Goal: Task Accomplishment & Management: Use online tool/utility

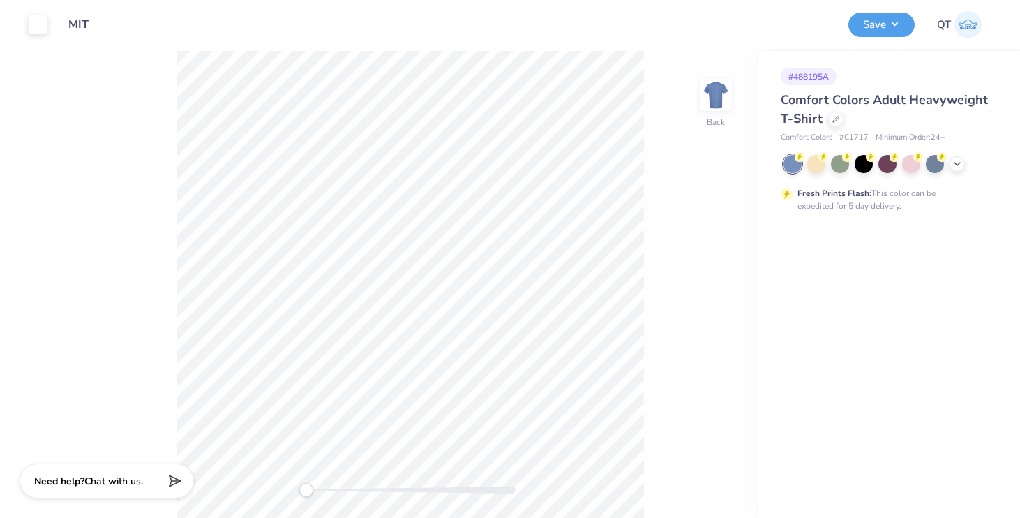
drag, startPoint x: 55, startPoint y: 29, endPoint x: 137, endPoint y: 29, distance: 82.4
click at [137, 29] on div "Art colors Design Title MIT Save QT" at bounding box center [510, 24] width 1020 height 49
click at [80, 24] on input "MIT" at bounding box center [92, 24] width 68 height 28
click at [75, 23] on input "MIT" at bounding box center [92, 24] width 68 height 28
click at [80, 19] on input "MIT" at bounding box center [92, 24] width 68 height 28
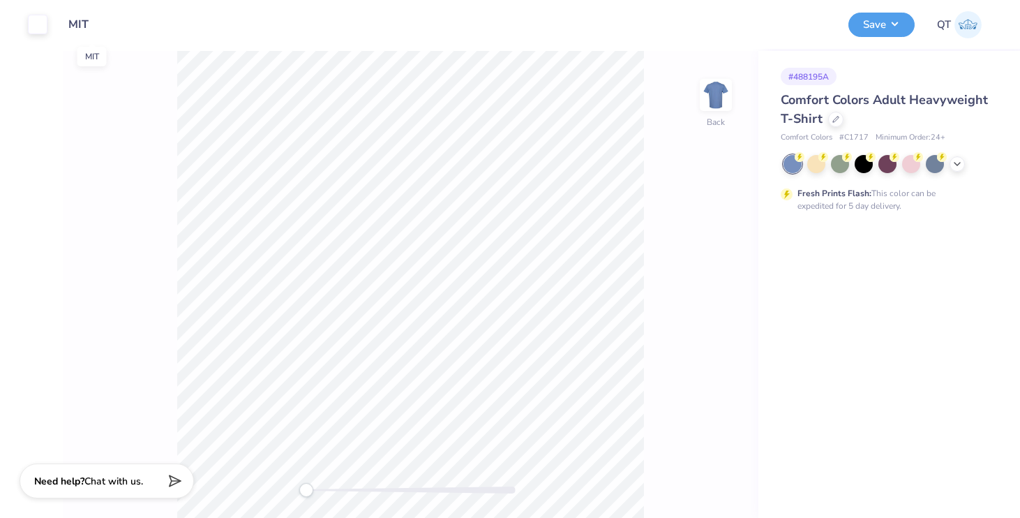
drag, startPoint x: 75, startPoint y: 22, endPoint x: 84, endPoint y: 29, distance: 10.5
click at [84, 29] on input "MIT" at bounding box center [92, 24] width 68 height 28
click at [79, 23] on input "MIT" at bounding box center [92, 24] width 68 height 28
